Goal: Information Seeking & Learning: Learn about a topic

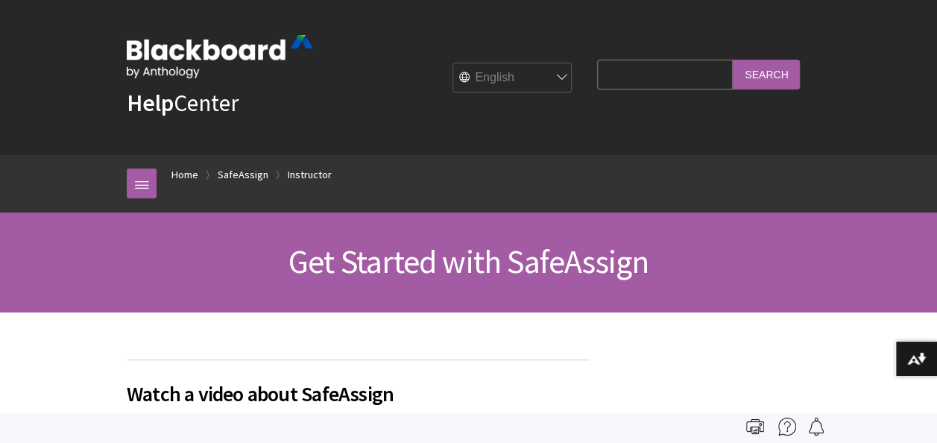
scroll to position [1890, 0]
click at [247, 177] on link "SafeAssign" at bounding box center [243, 174] width 51 height 19
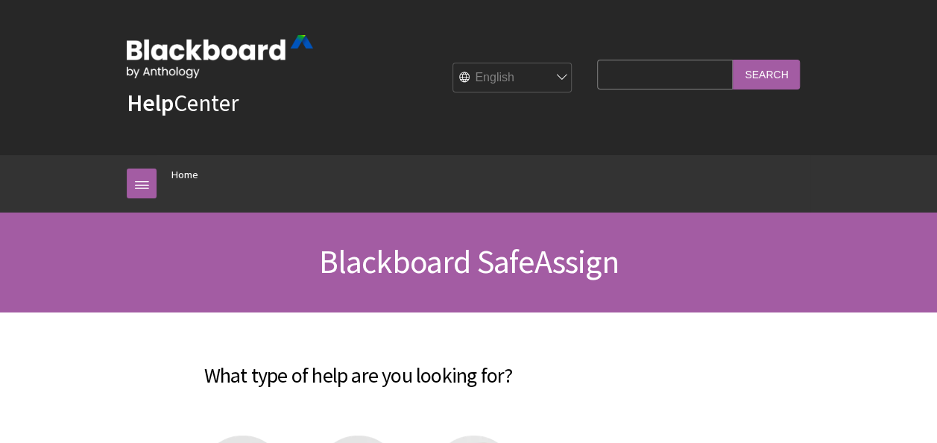
scroll to position [1630, 0]
drag, startPoint x: 935, startPoint y: 69, endPoint x: 944, endPoint y: 110, distance: 42.0
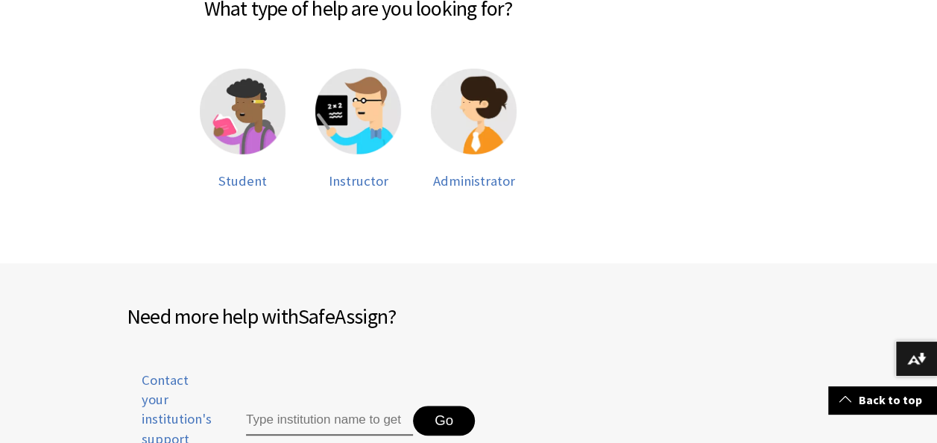
scroll to position [364, 0]
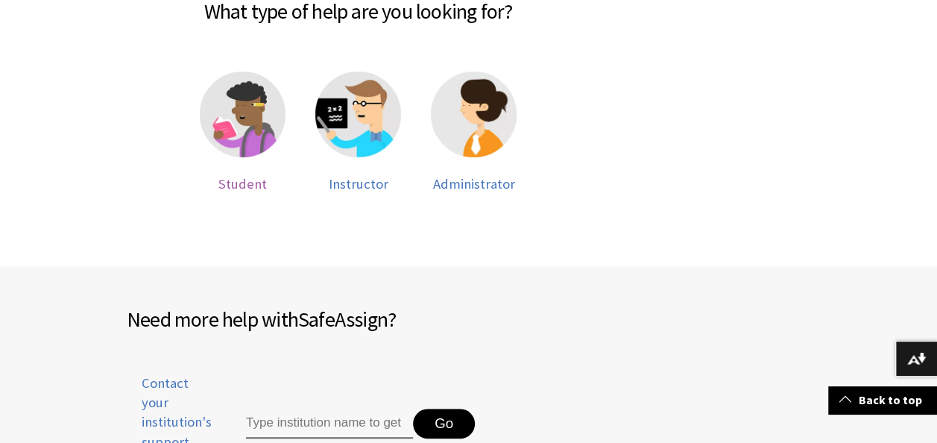
click at [260, 154] on img at bounding box center [243, 115] width 86 height 86
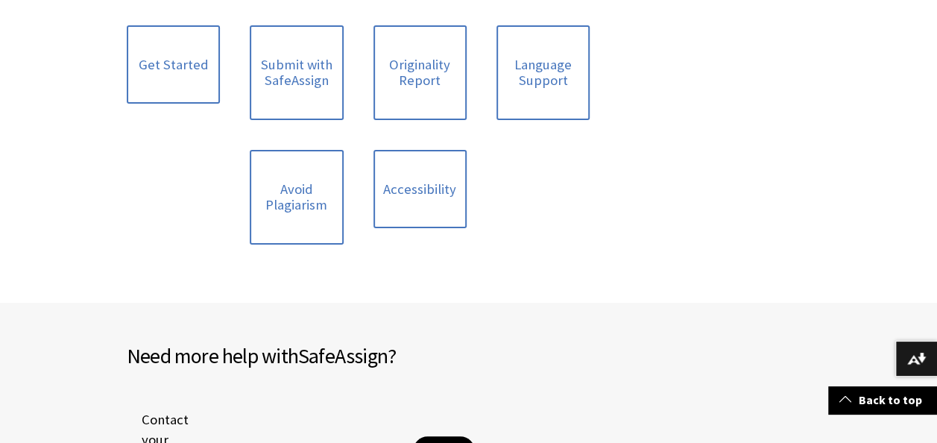
scroll to position [353, 0]
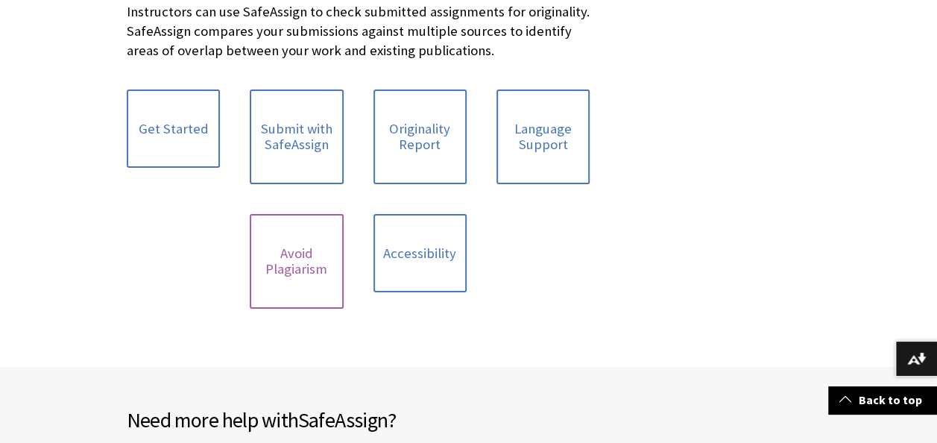
click at [335, 293] on link "Avoid Plagiarism" at bounding box center [296, 261] width 93 height 95
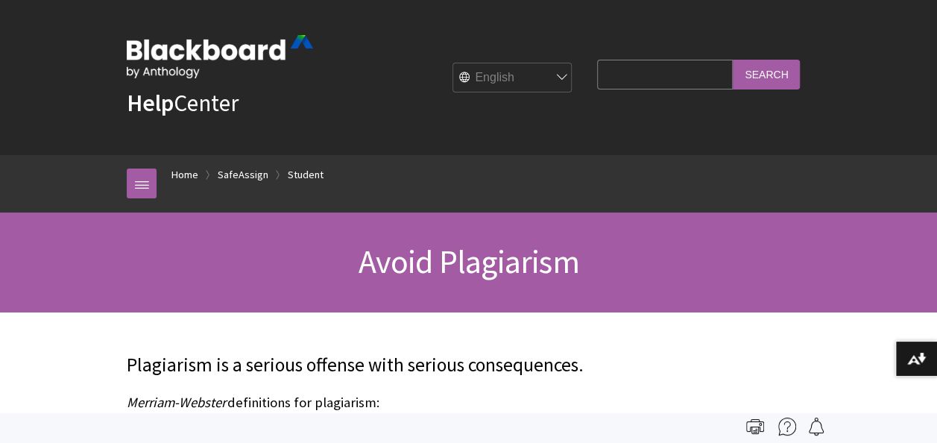
scroll to position [1825, 0]
click at [926, 363] on button "Download alternative formats ..." at bounding box center [916, 359] width 42 height 36
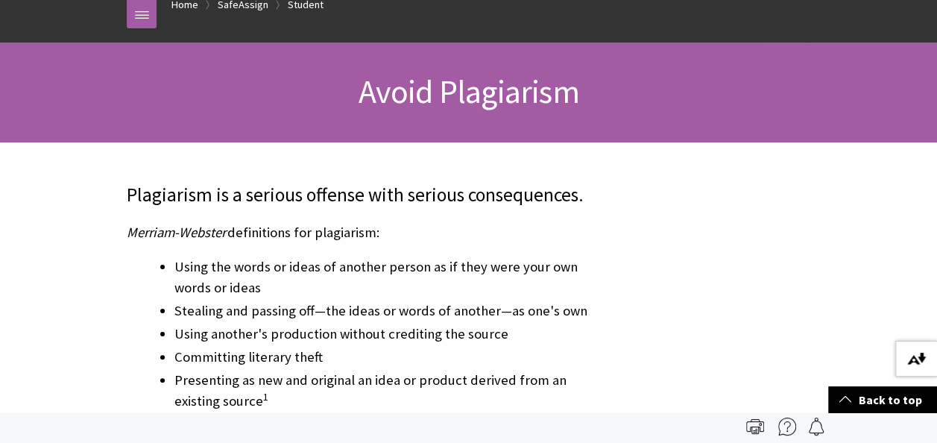
scroll to position [0, 0]
